Goal: Task Accomplishment & Management: Manage account settings

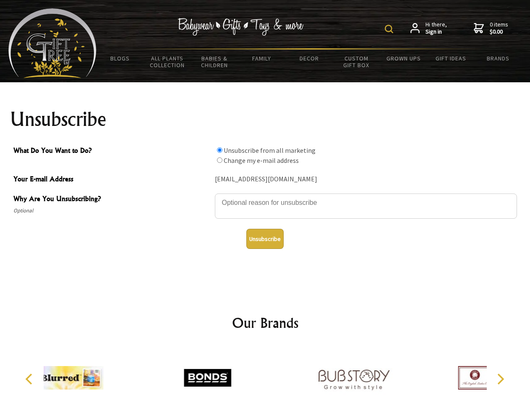
click at [390, 29] on img at bounding box center [388, 29] width 8 height 8
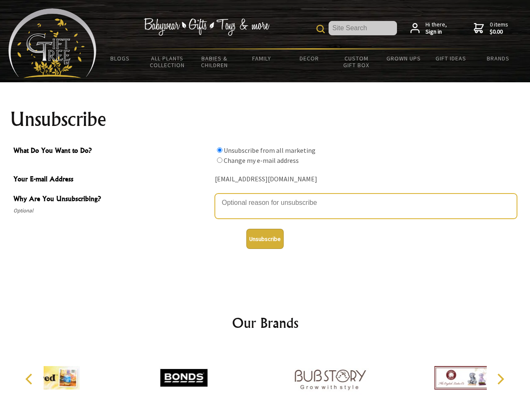
click at [265, 196] on textarea "Why Are You Unsubscribing?" at bounding box center [366, 205] width 302 height 25
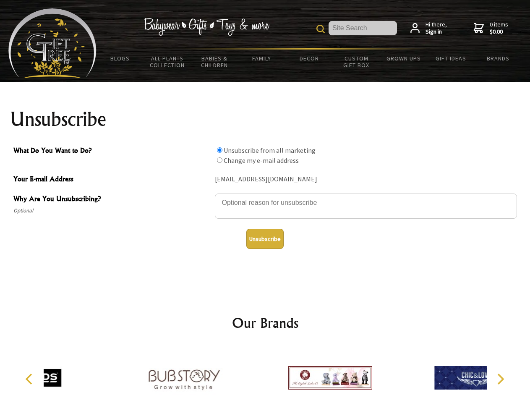
click at [219, 150] on input "What Do You Want to Do?" at bounding box center [219, 149] width 5 height 5
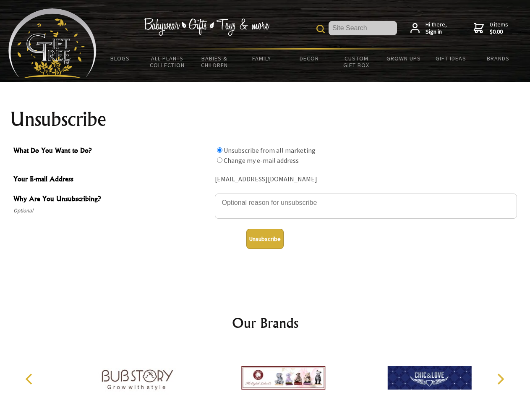
click at [219, 160] on input "What Do You Want to Do?" at bounding box center [219, 159] width 5 height 5
radio input "true"
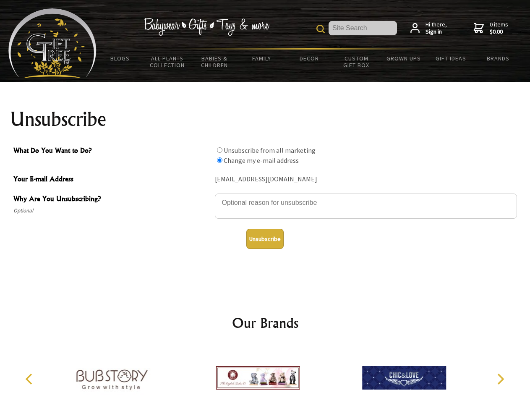
click at [265, 239] on button "Unsubscribe" at bounding box center [264, 239] width 37 height 20
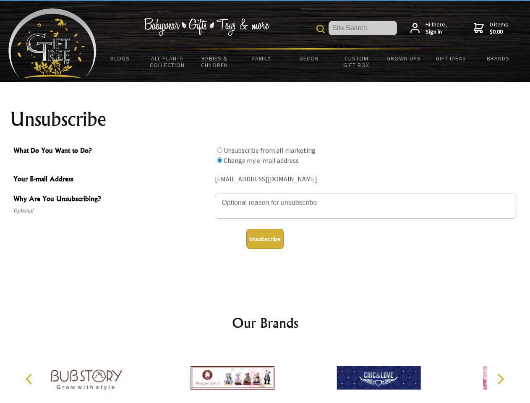
click at [265, 374] on img at bounding box center [232, 377] width 84 height 63
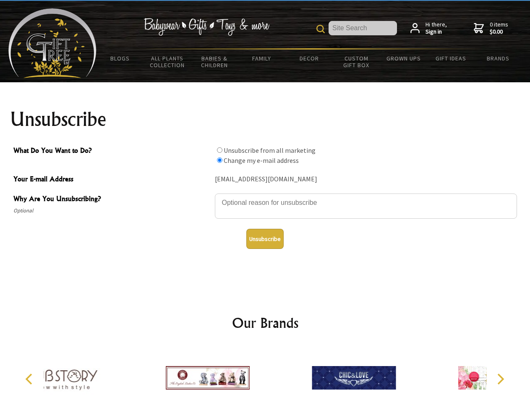
click at [30, 379] on icon "Previous" at bounding box center [29, 378] width 11 height 11
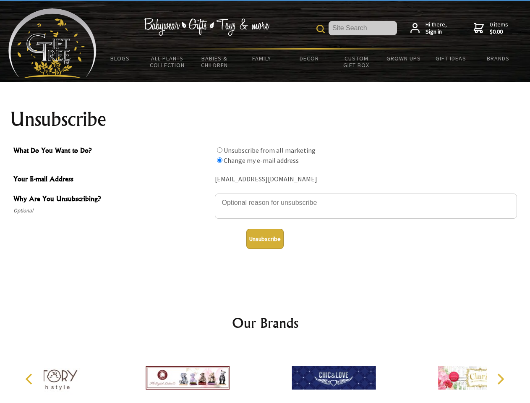
click at [500, 379] on icon "Next" at bounding box center [499, 378] width 11 height 11
